Goal: Task Accomplishment & Management: Use online tool/utility

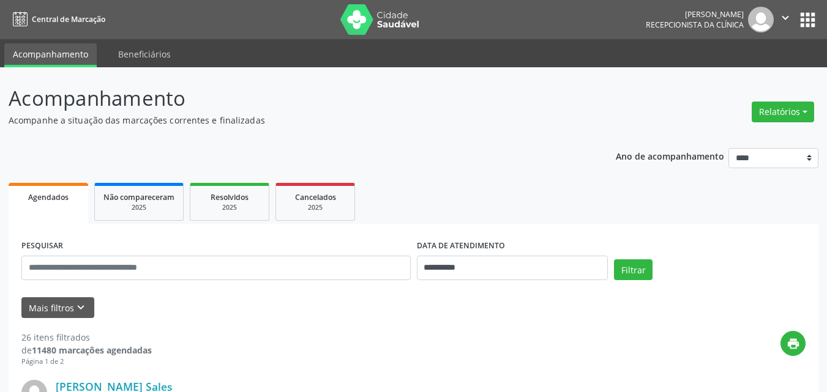
drag, startPoint x: 836, startPoint y: 416, endPoint x: 519, endPoint y: 114, distance: 437.3
click at [515, 114] on p "Acompanhe a situação das marcações correntes e finalizadas" at bounding box center [292, 120] width 567 height 13
drag, startPoint x: 795, startPoint y: 108, endPoint x: 770, endPoint y: 114, distance: 25.1
click at [793, 108] on button "Relatórios" at bounding box center [783, 112] width 62 height 21
click at [694, 140] on link "Agendamentos" at bounding box center [749, 138] width 132 height 17
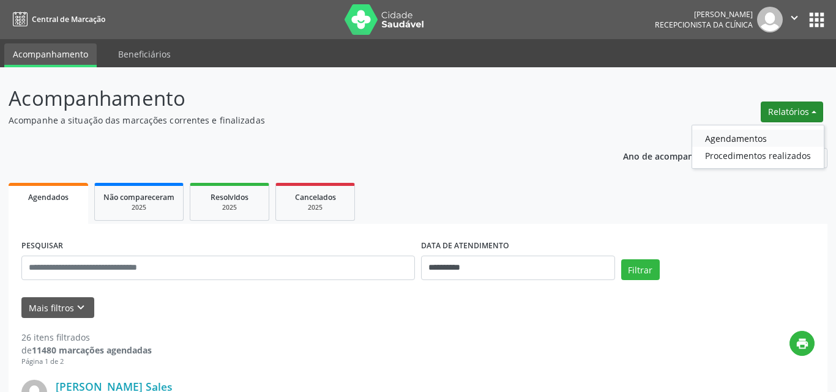
select select "*"
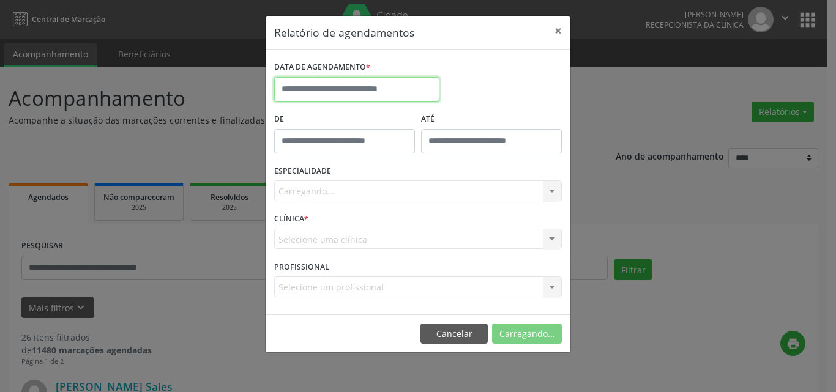
click at [335, 77] on input "text" at bounding box center [356, 89] width 165 height 24
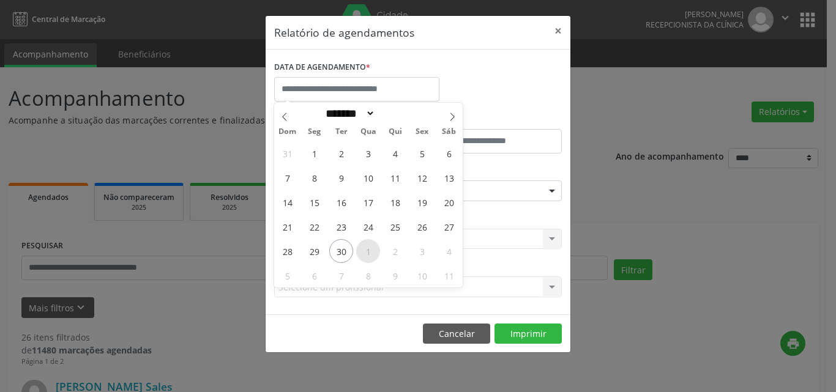
click at [361, 250] on span "1" at bounding box center [368, 251] width 24 height 24
type input "**********"
click at [385, 250] on span "2" at bounding box center [395, 251] width 24 height 24
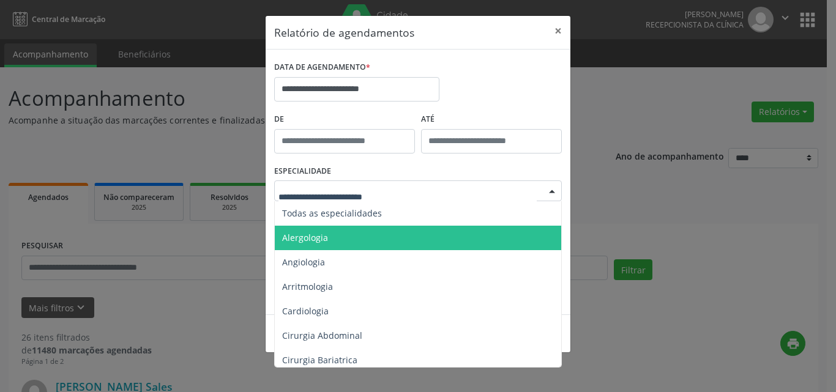
click at [429, 228] on span "Alergologia" at bounding box center [419, 238] width 288 height 24
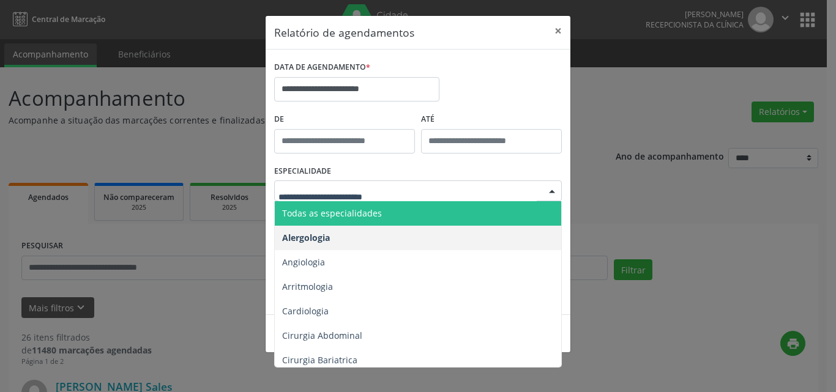
click at [407, 215] on span "Todas as especialidades" at bounding box center [419, 213] width 288 height 24
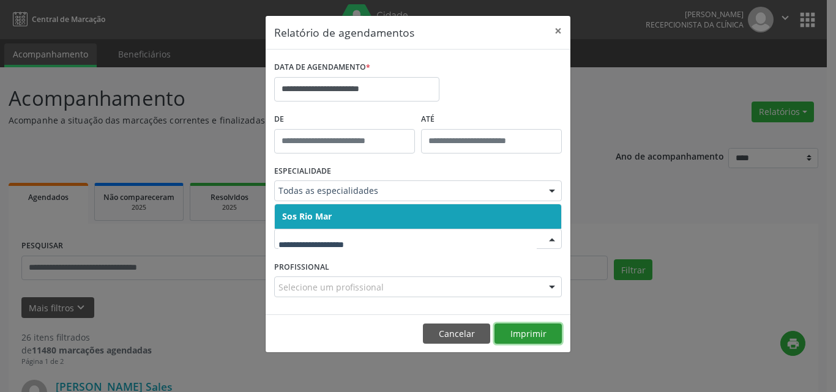
click at [540, 333] on button "Imprimir" at bounding box center [528, 334] width 67 height 21
